Goal: Information Seeking & Learning: Check status

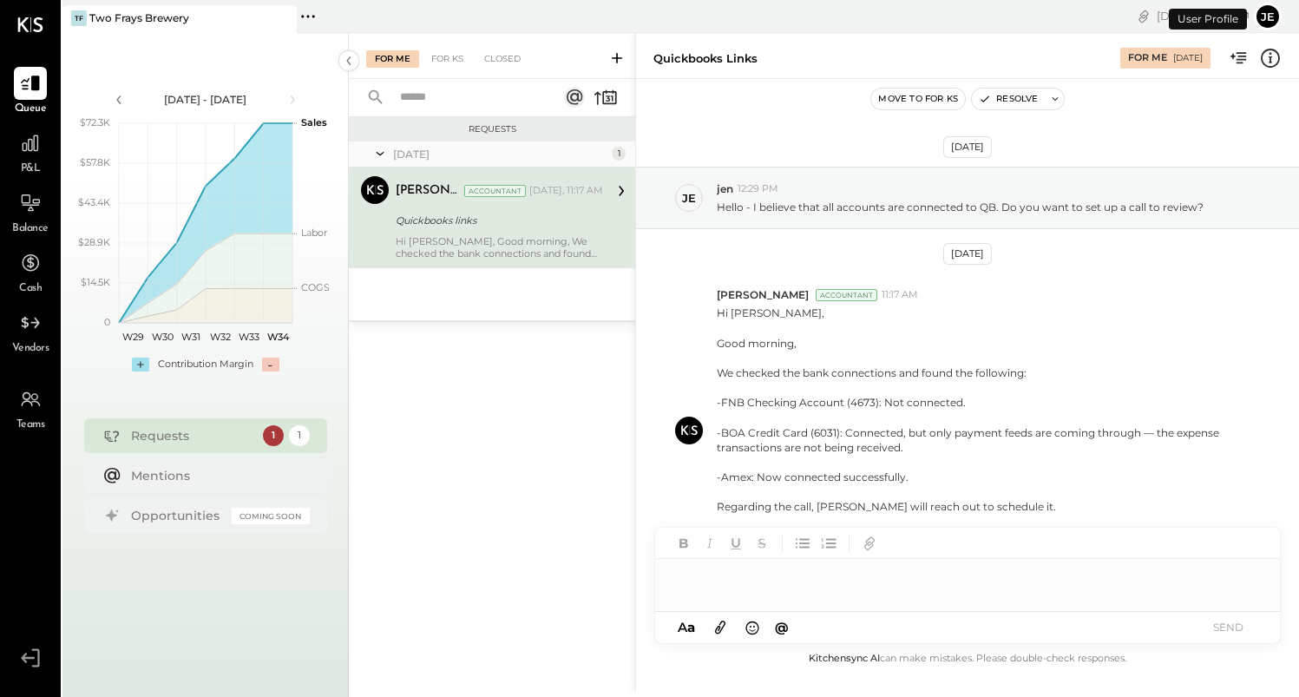
scroll to position [69, 0]
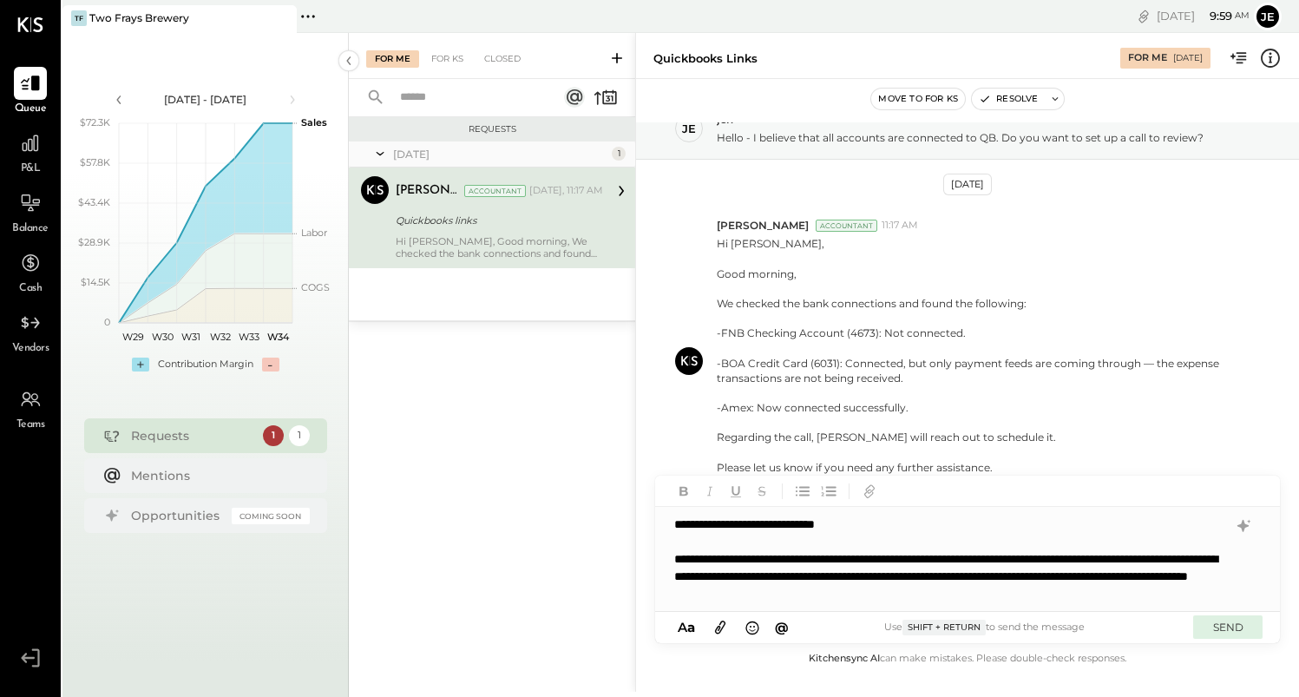
click at [1222, 625] on button "SEND" at bounding box center [1227, 626] width 69 height 23
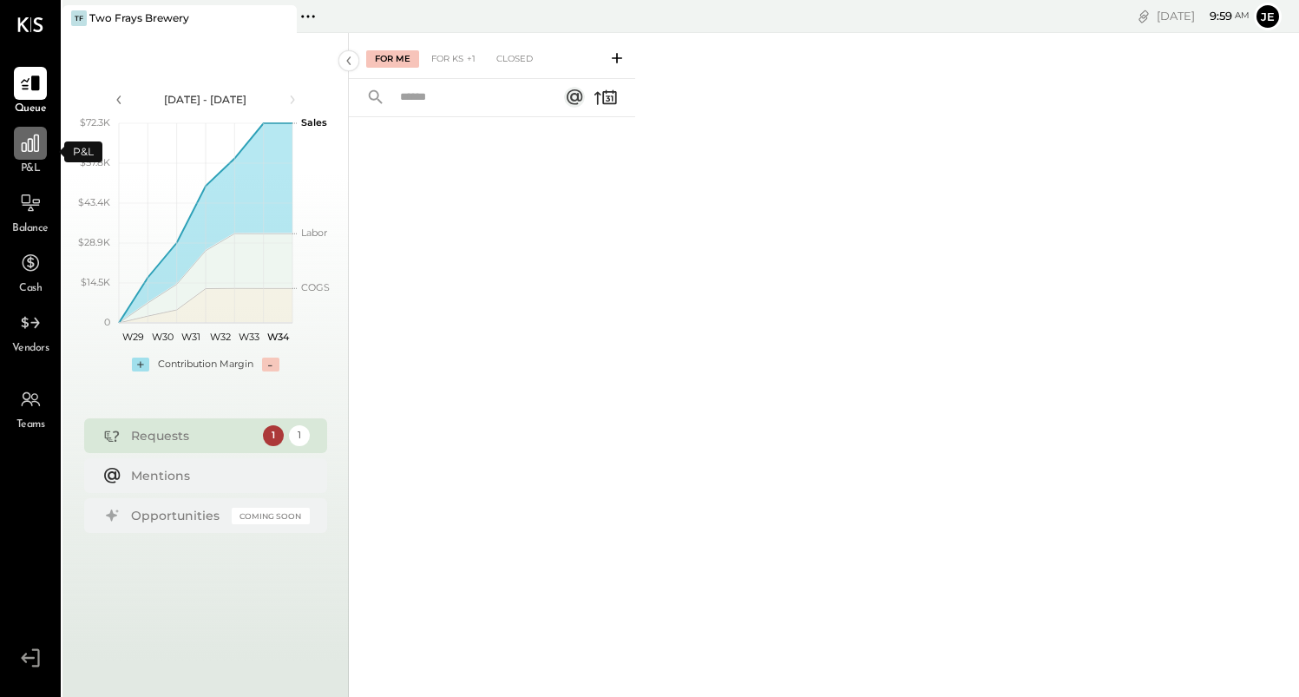
click at [34, 149] on icon at bounding box center [30, 142] width 17 height 17
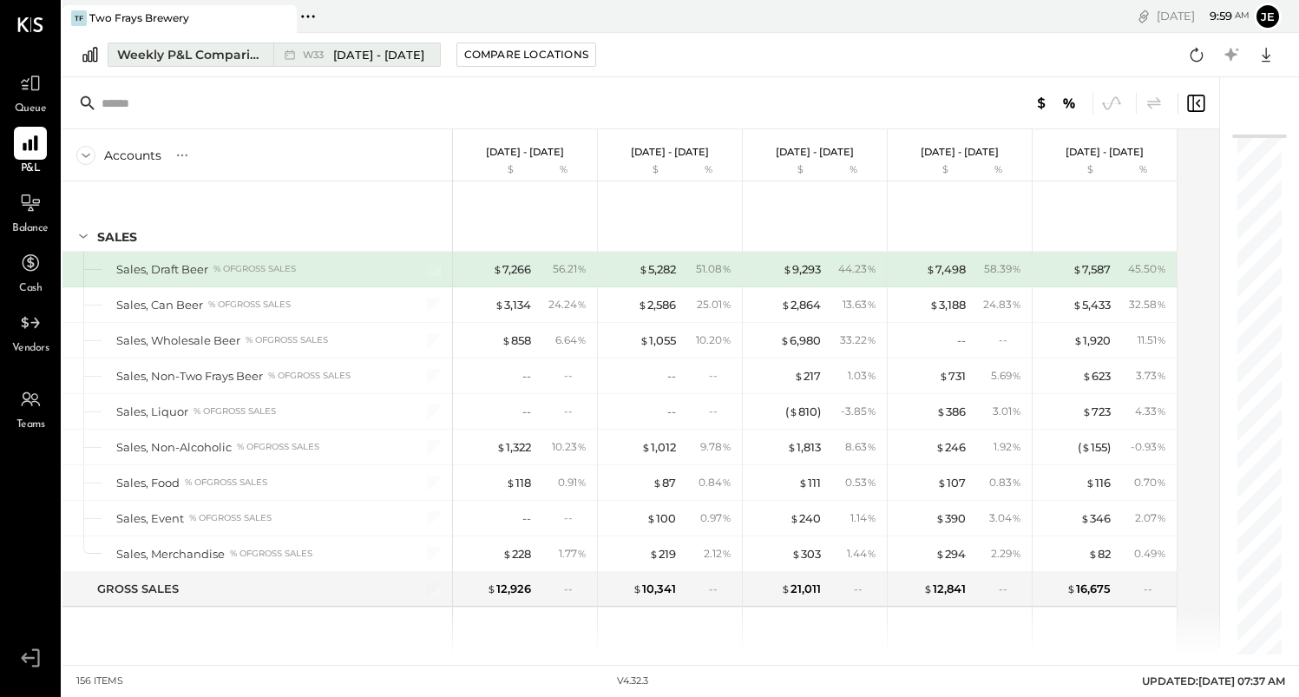
click at [367, 59] on span "[DATE] - [DATE]" at bounding box center [378, 55] width 91 height 16
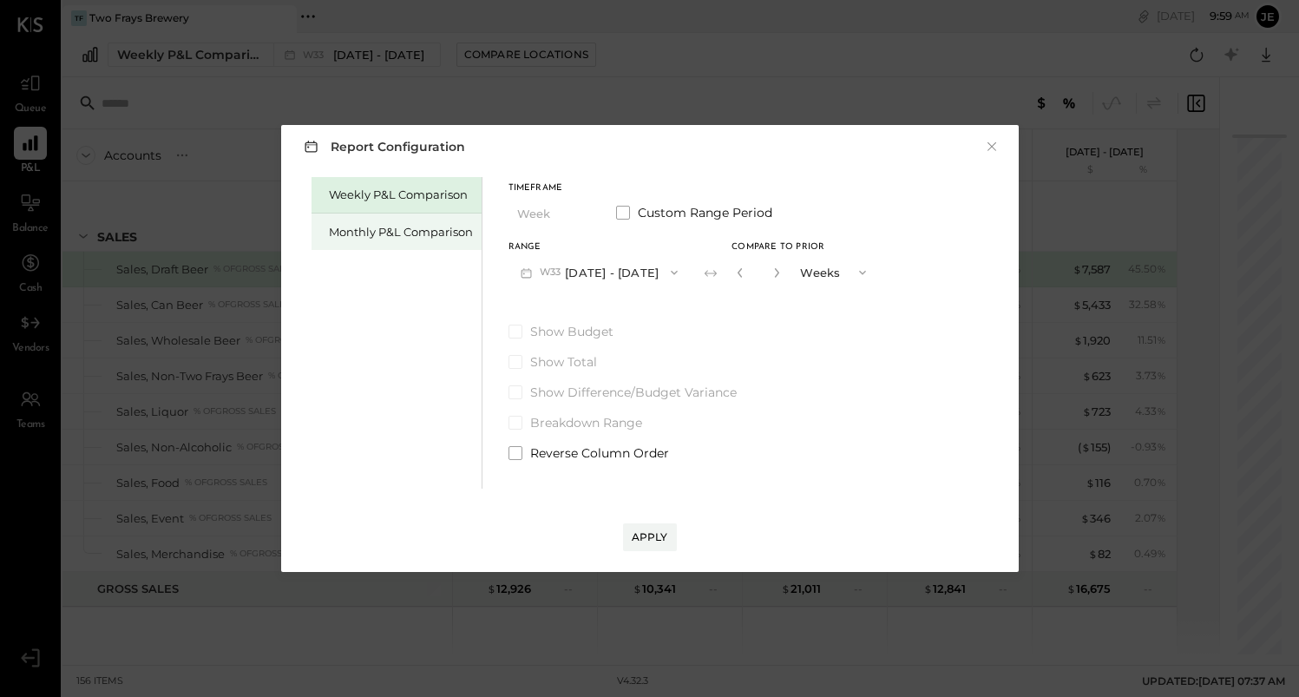
click at [421, 233] on div "Monthly P&L Comparison" at bounding box center [401, 232] width 144 height 16
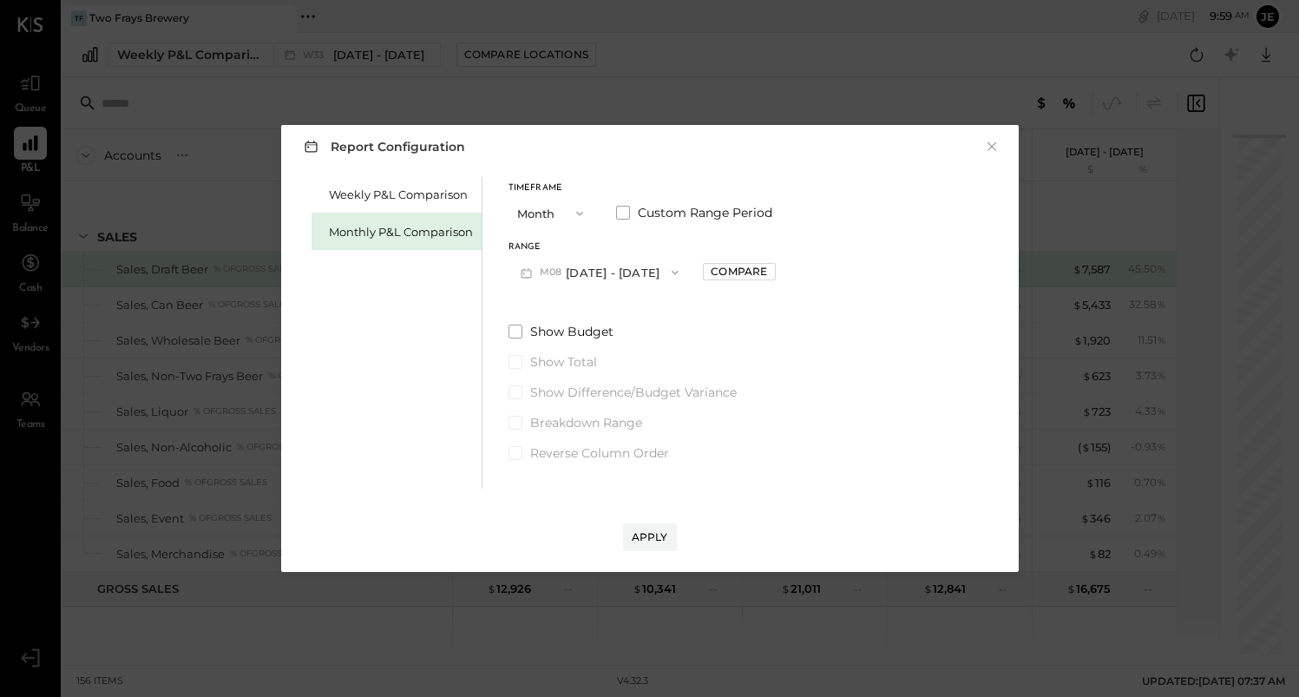
click at [668, 274] on icon "button" at bounding box center [675, 273] width 14 height 14
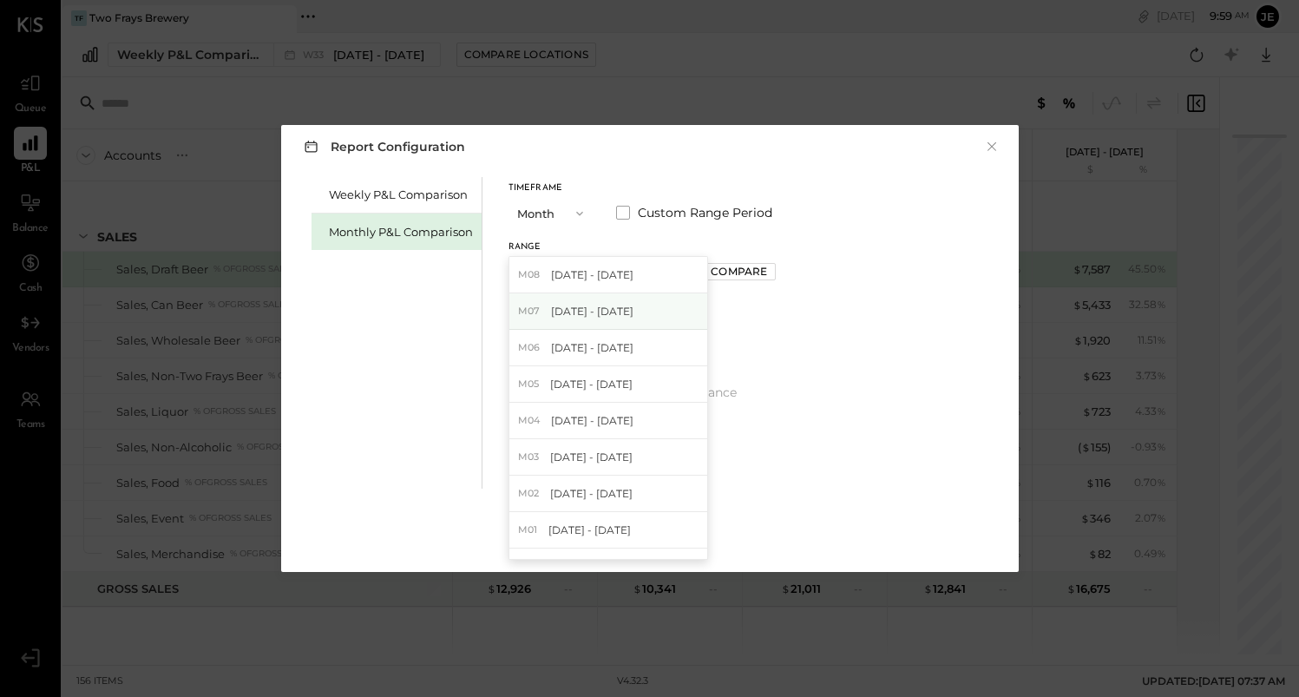
click at [632, 312] on div "M07 [DATE] - [DATE]" at bounding box center [608, 311] width 198 height 36
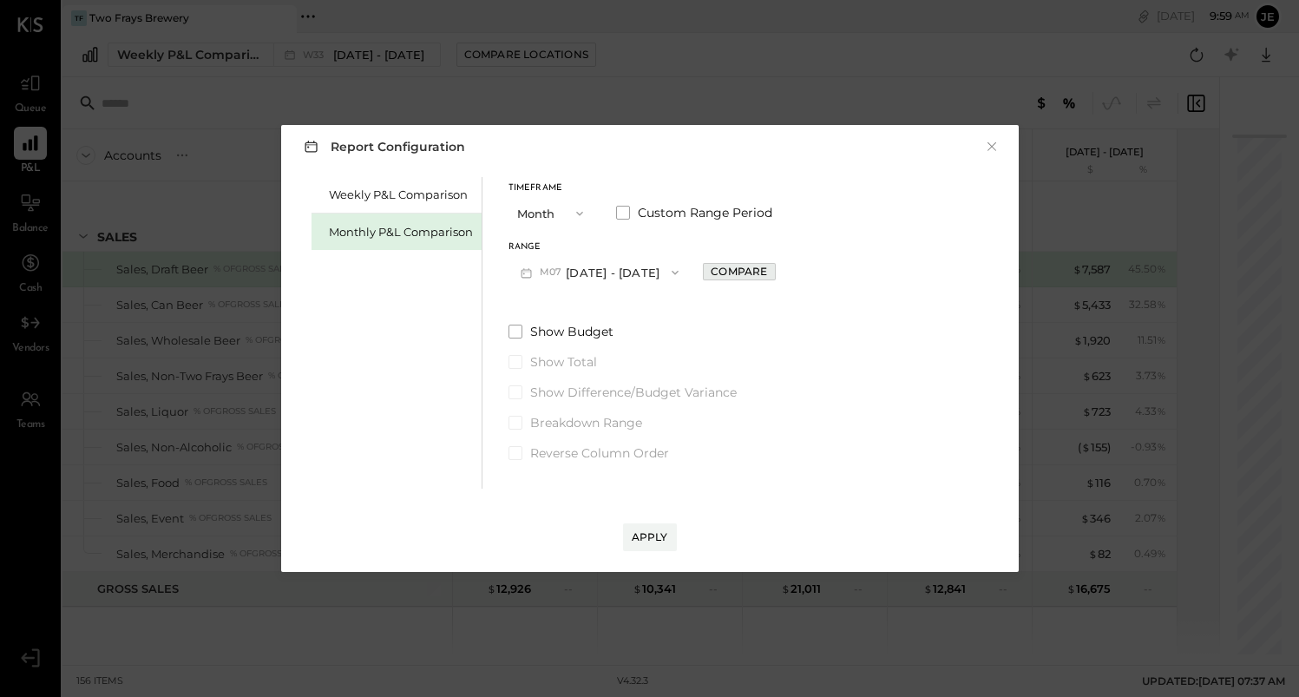
click at [711, 272] on div "Compare" at bounding box center [739, 271] width 56 height 15
click at [772, 273] on icon "button" at bounding box center [777, 272] width 10 height 10
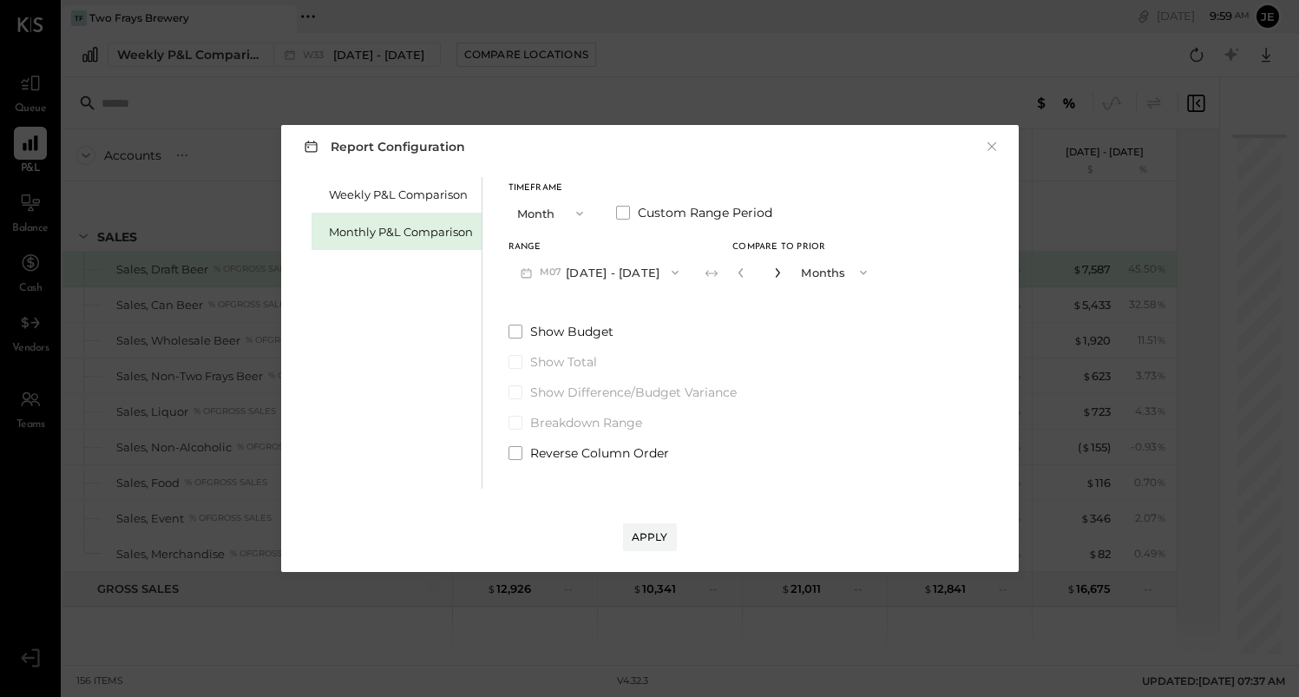
click at [772, 273] on icon "button" at bounding box center [777, 272] width 10 height 10
type input "*"
click at [636, 532] on div "Apply" at bounding box center [650, 536] width 36 height 15
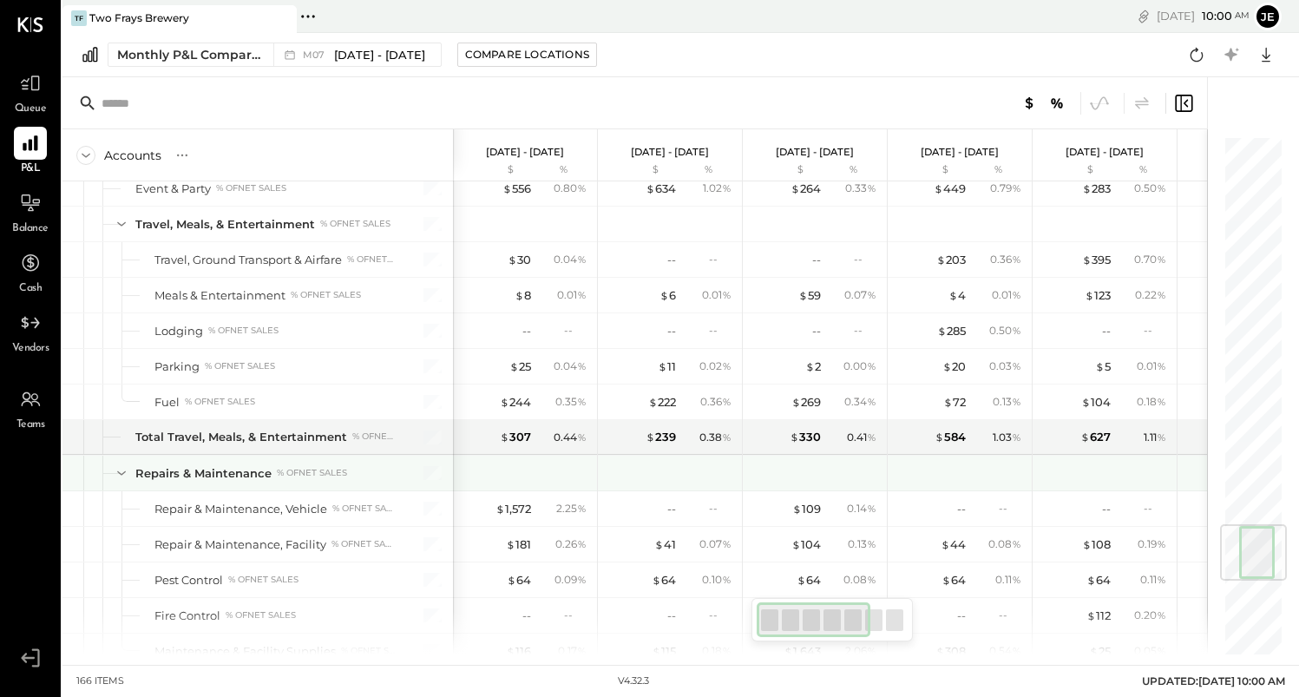
scroll to position [3270, 0]
